Goal: Transaction & Acquisition: Purchase product/service

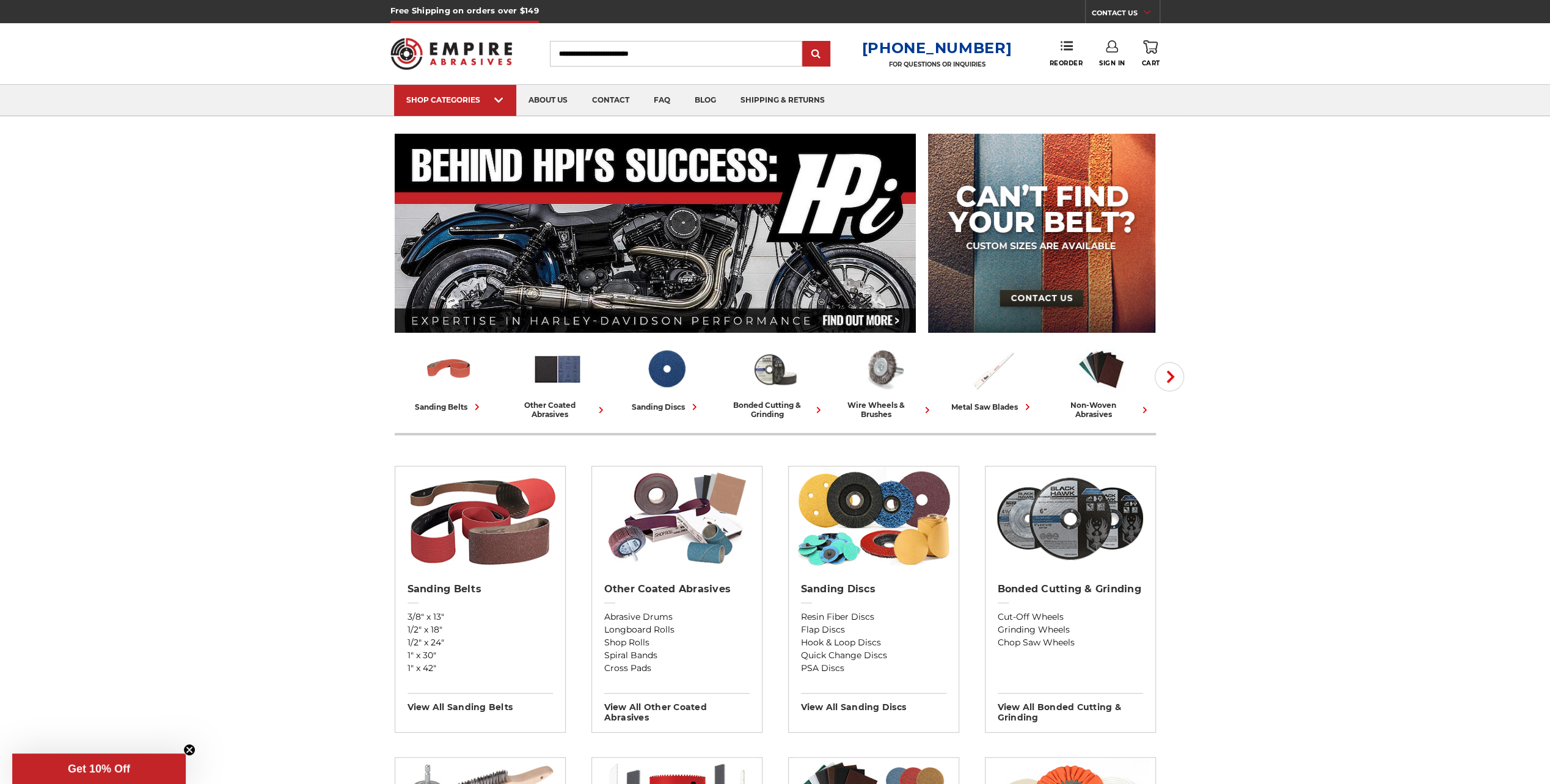
type input "**********"
click at [1100, 49] on link "Sign In" at bounding box center [1112, 53] width 26 height 27
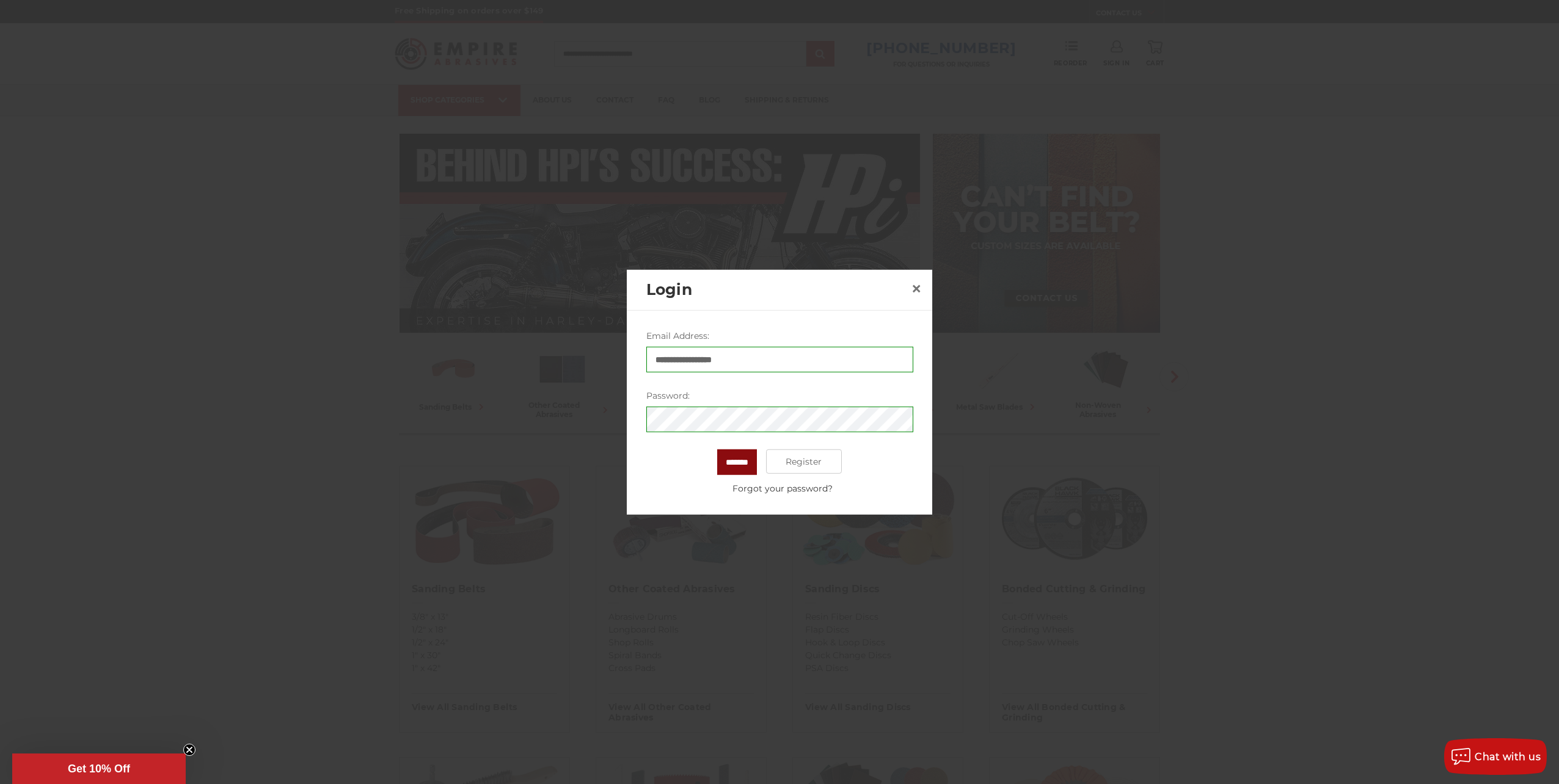
click at [725, 462] on input "*******" at bounding box center [737, 462] width 40 height 25
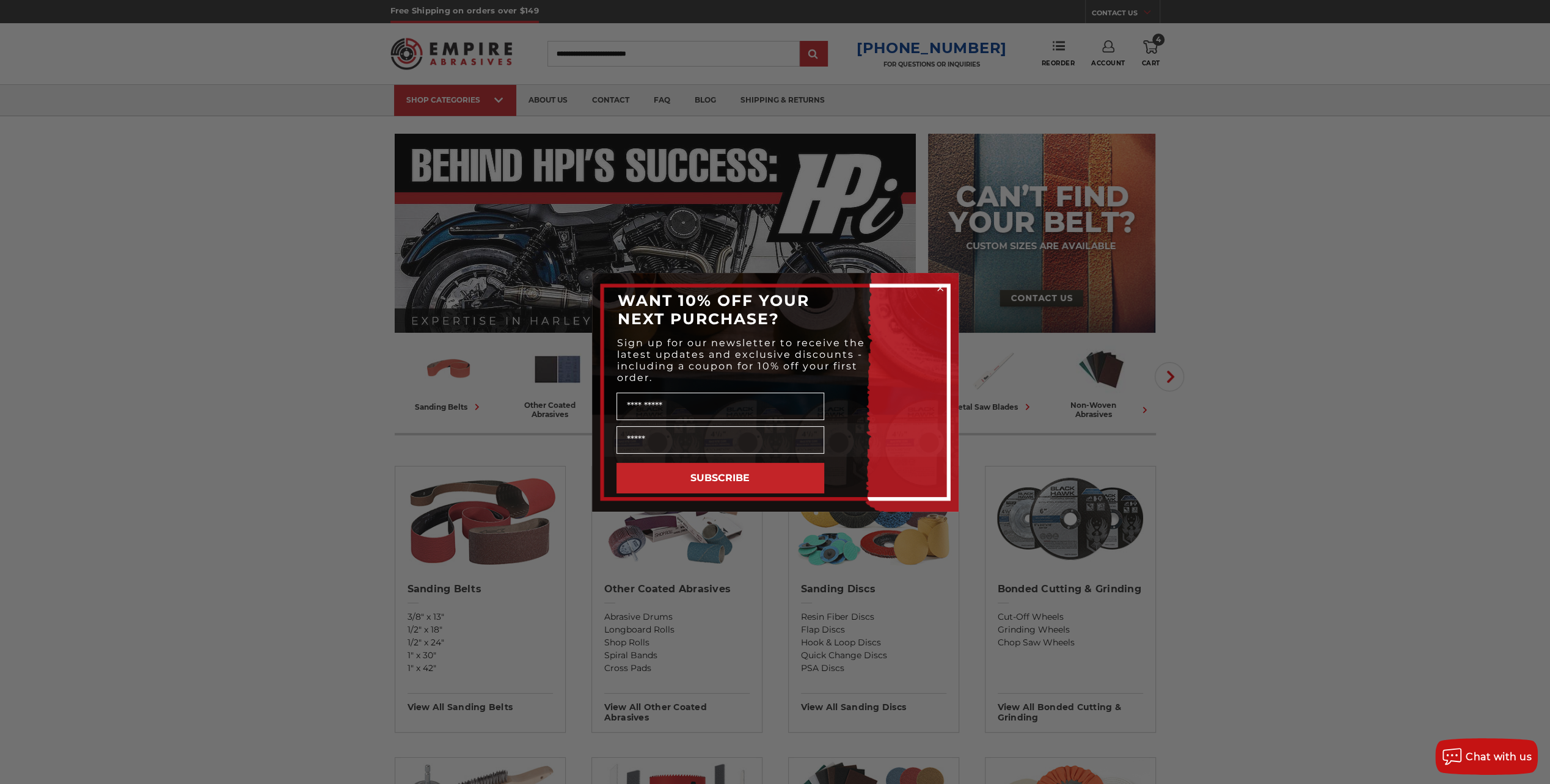
click at [940, 287] on icon "Close dialog" at bounding box center [940, 288] width 5 height 5
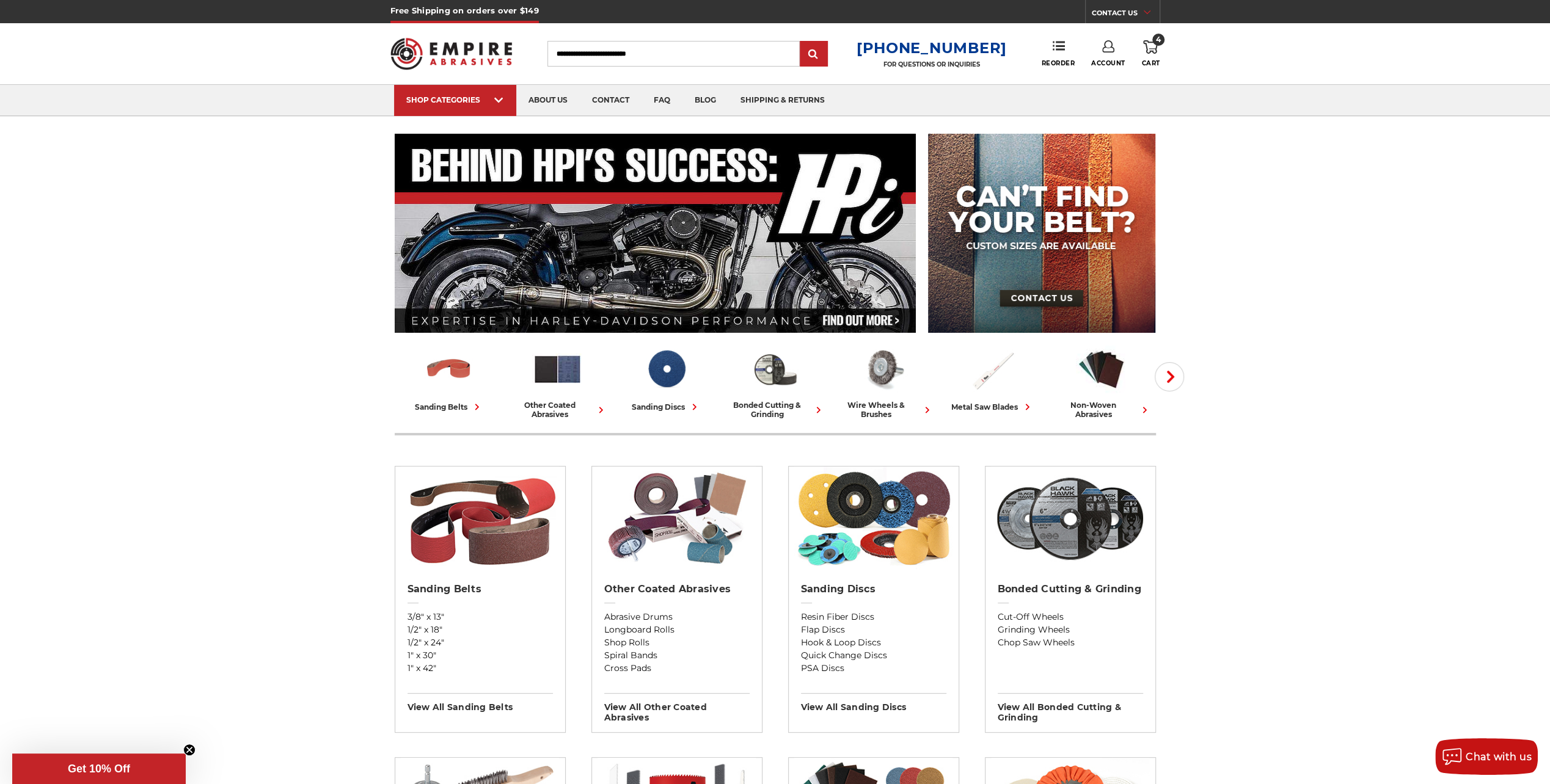
click at [1149, 47] on icon at bounding box center [1151, 47] width 15 height 14
click at [1091, 135] on link "View Cart" at bounding box center [1068, 136] width 151 height 27
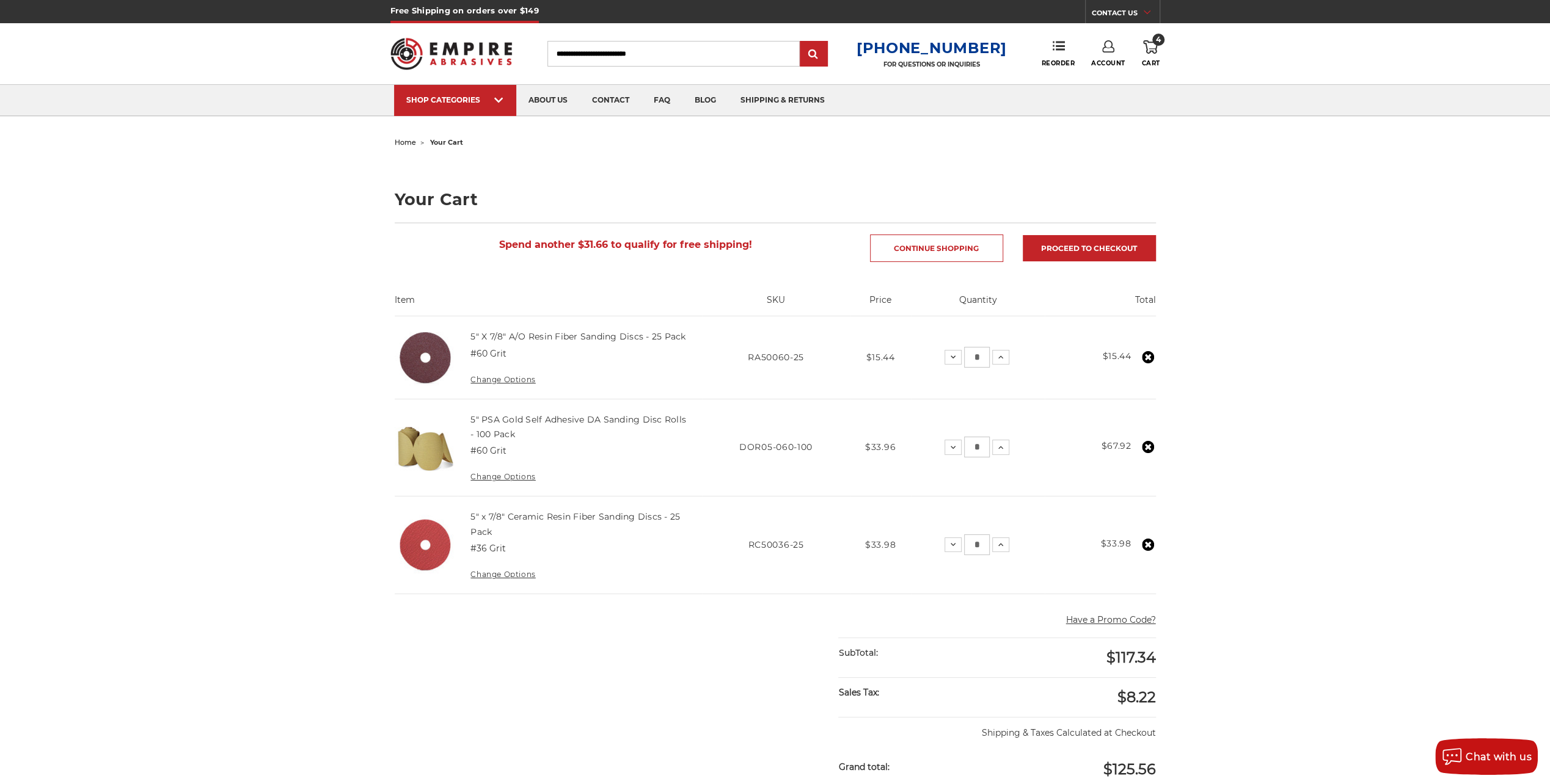
scroll to position [61, 0]
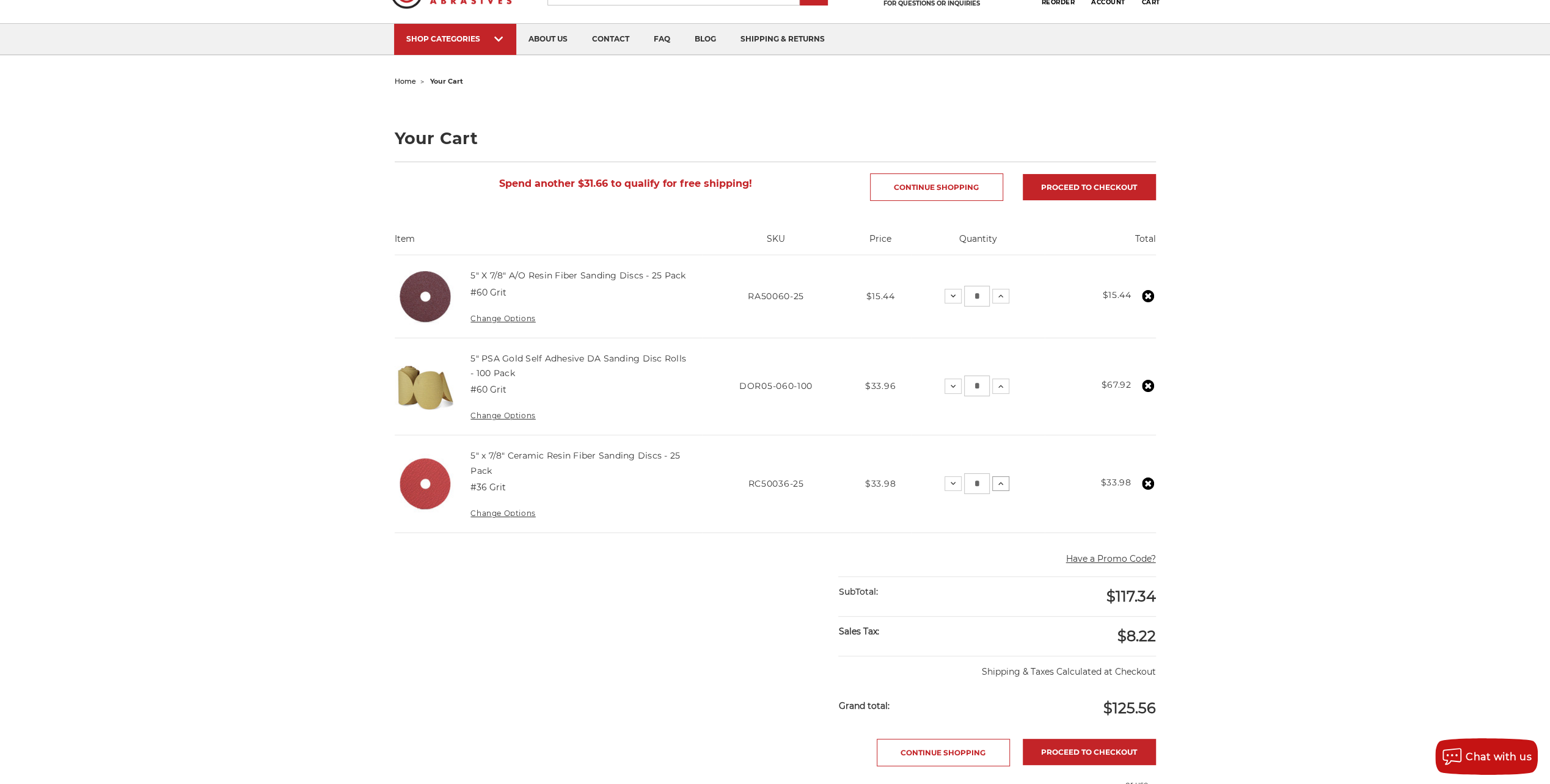
click at [999, 480] on icon at bounding box center [1001, 483] width 10 height 10
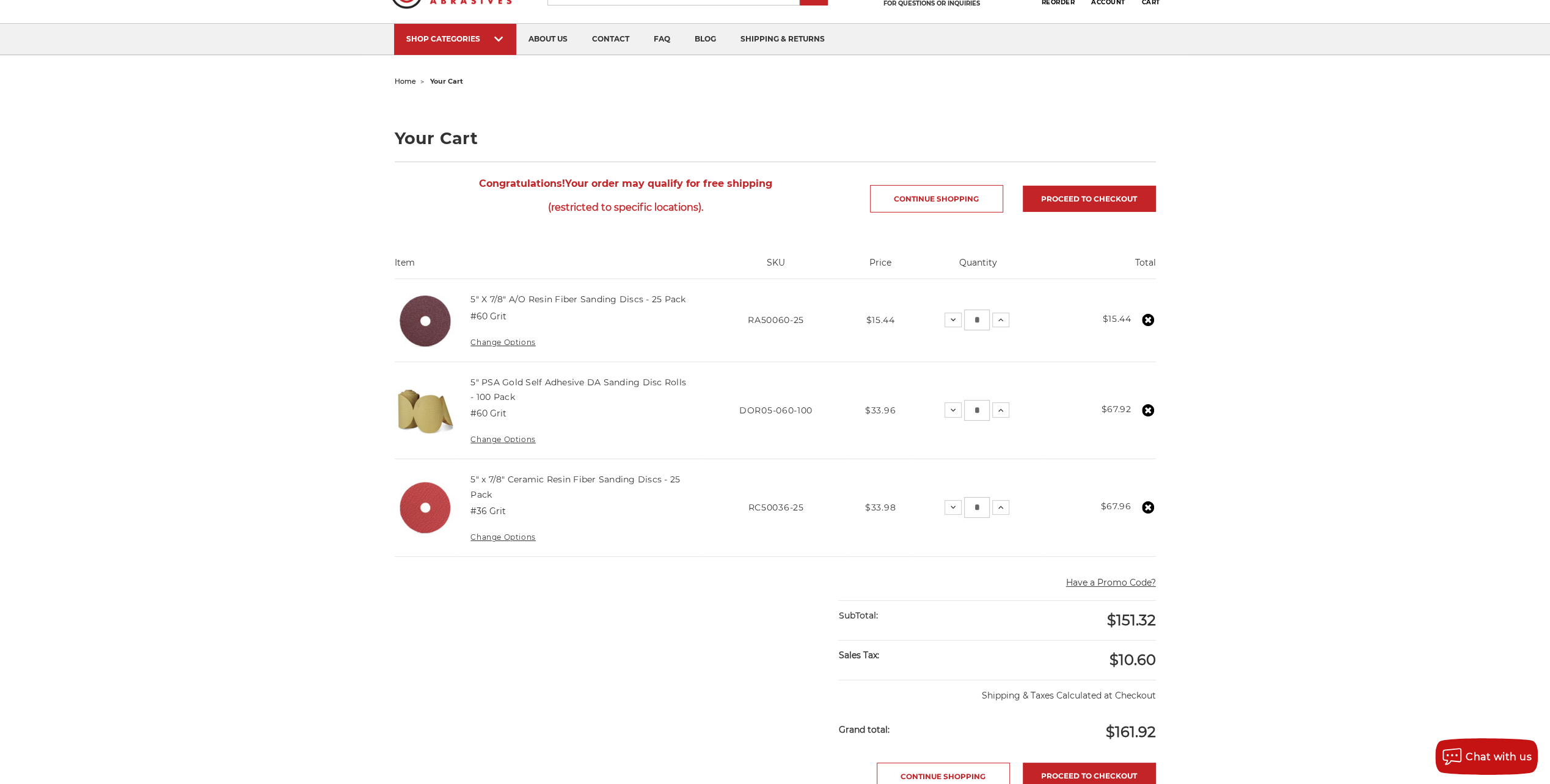
scroll to position [305, 0]
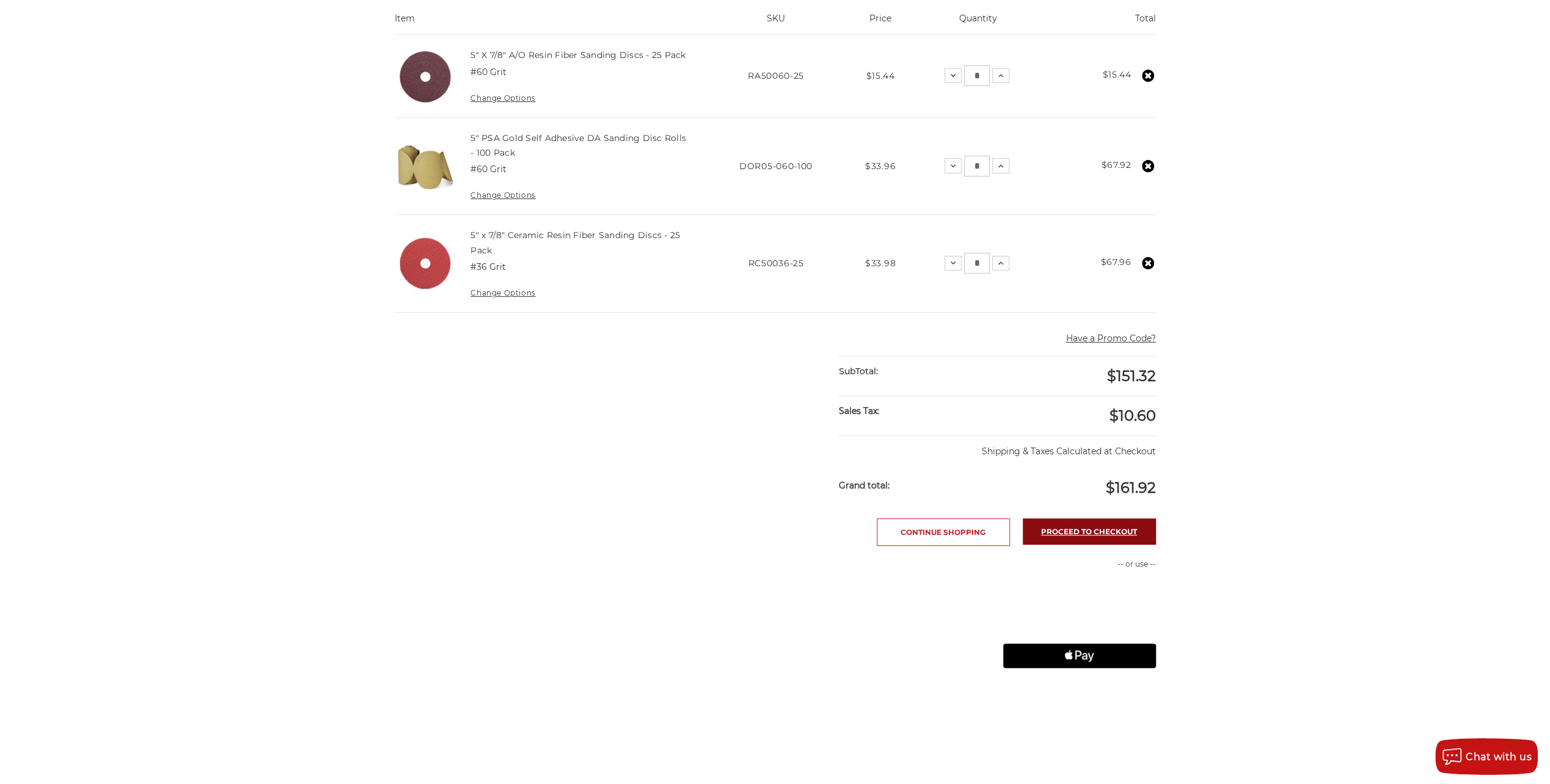
click at [1075, 527] on link "Proceed to checkout" at bounding box center [1089, 531] width 133 height 26
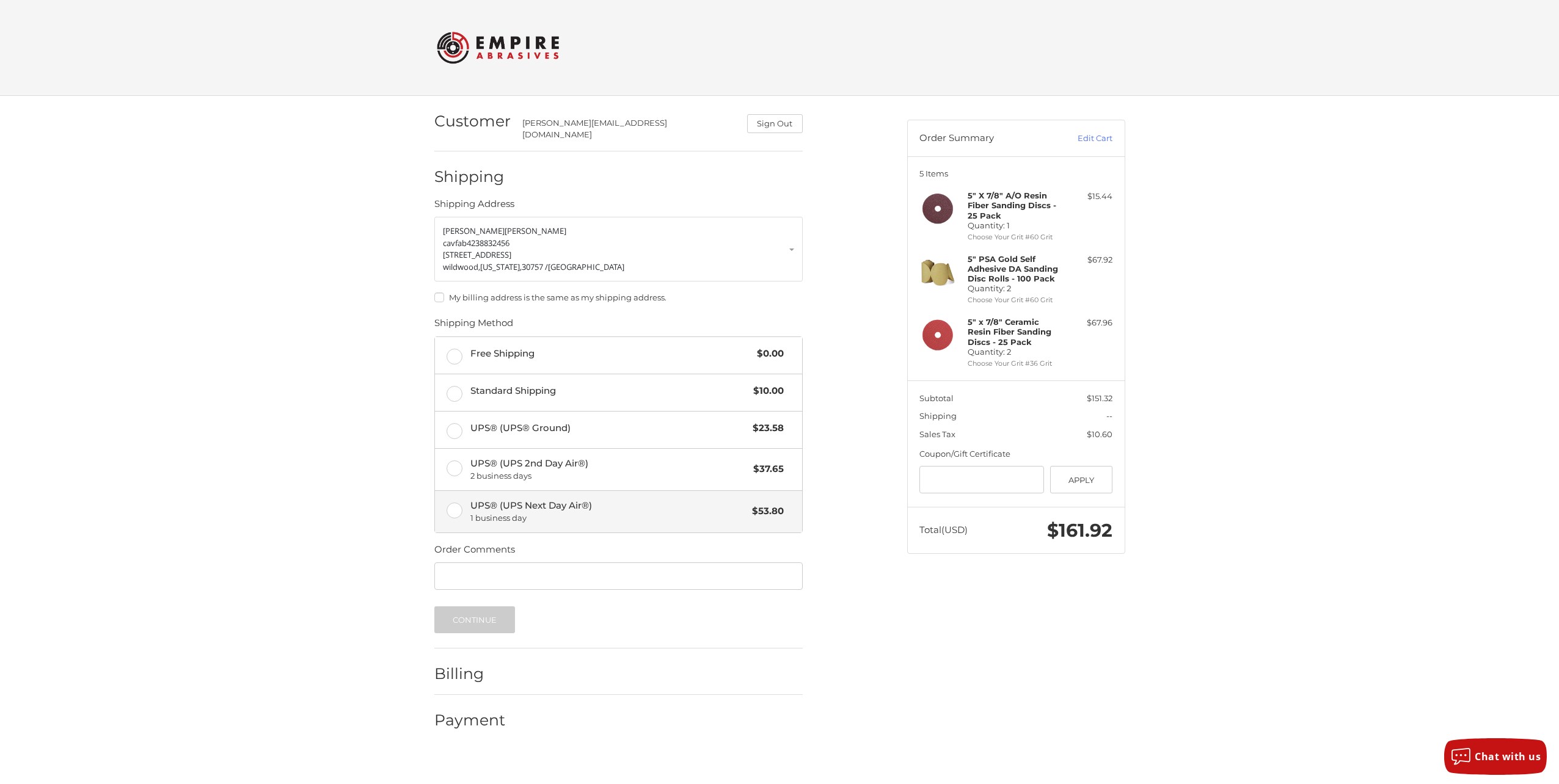
click at [456, 499] on label "UPS® (UPS Next Day Air®) 1 business day $53.80" at bounding box center [619, 512] width 367 height 42
click at [492, 613] on button "Continue" at bounding box center [475, 619] width 81 height 27
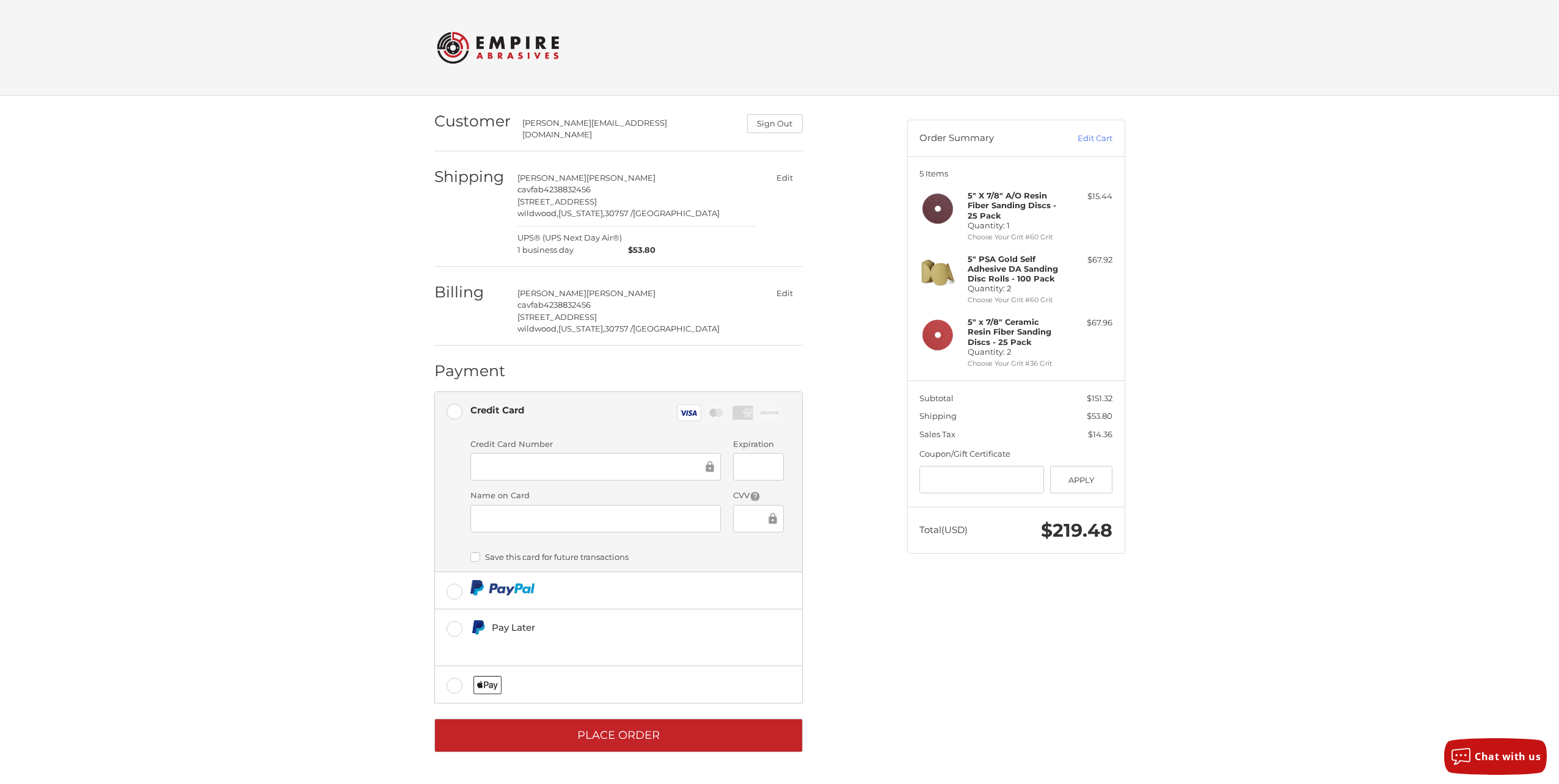
click at [851, 511] on div "Customer donovan@cavfab.com Sign Out Shipping donovan cavanaugh cavfab 42388324…" at bounding box center [662, 431] width 473 height 671
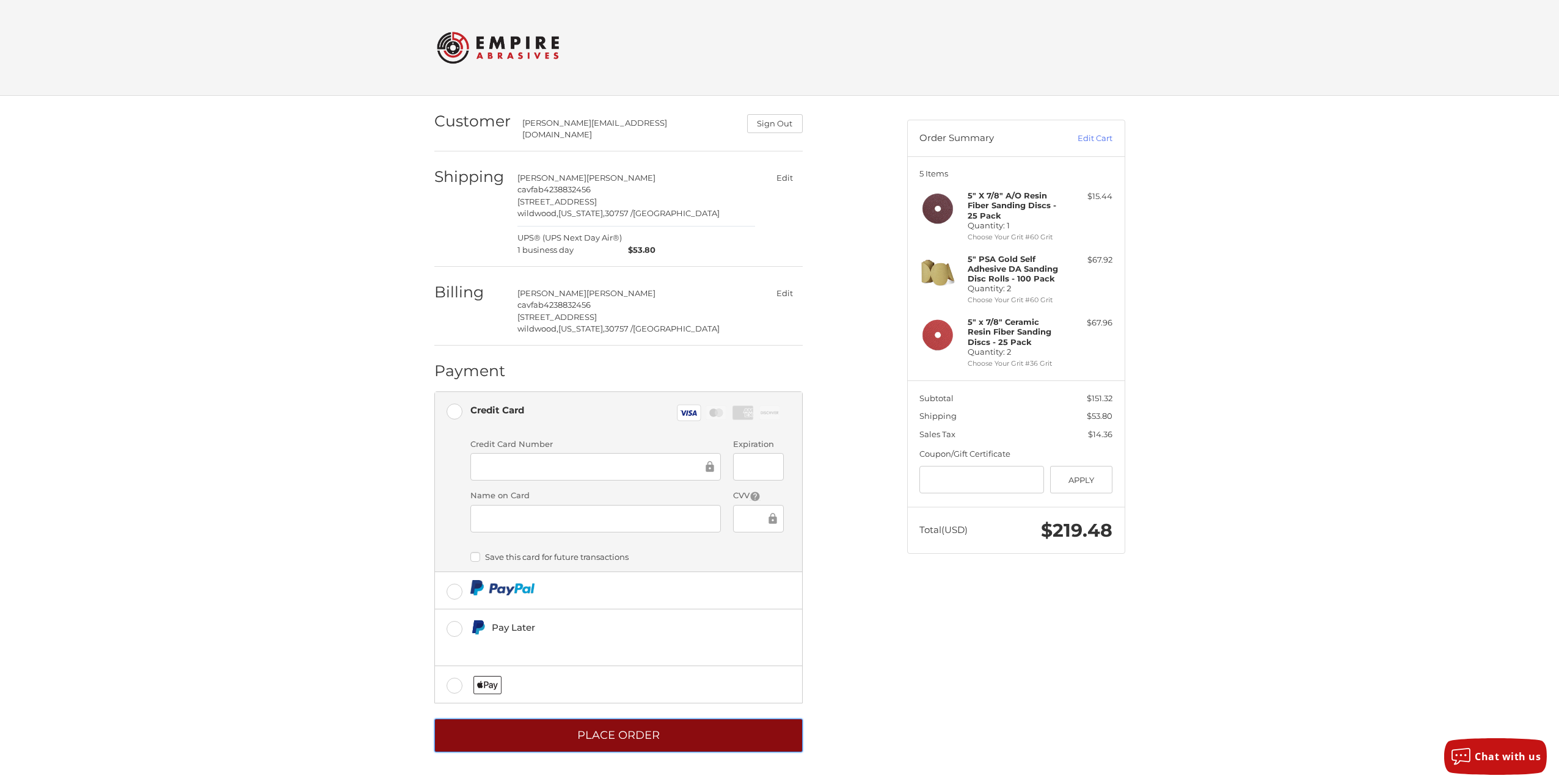
click at [610, 721] on button "Place Order" at bounding box center [618, 736] width 368 height 34
click at [707, 721] on button "Place Order" at bounding box center [618, 736] width 368 height 34
